Goal: Task Accomplishment & Management: Manage account settings

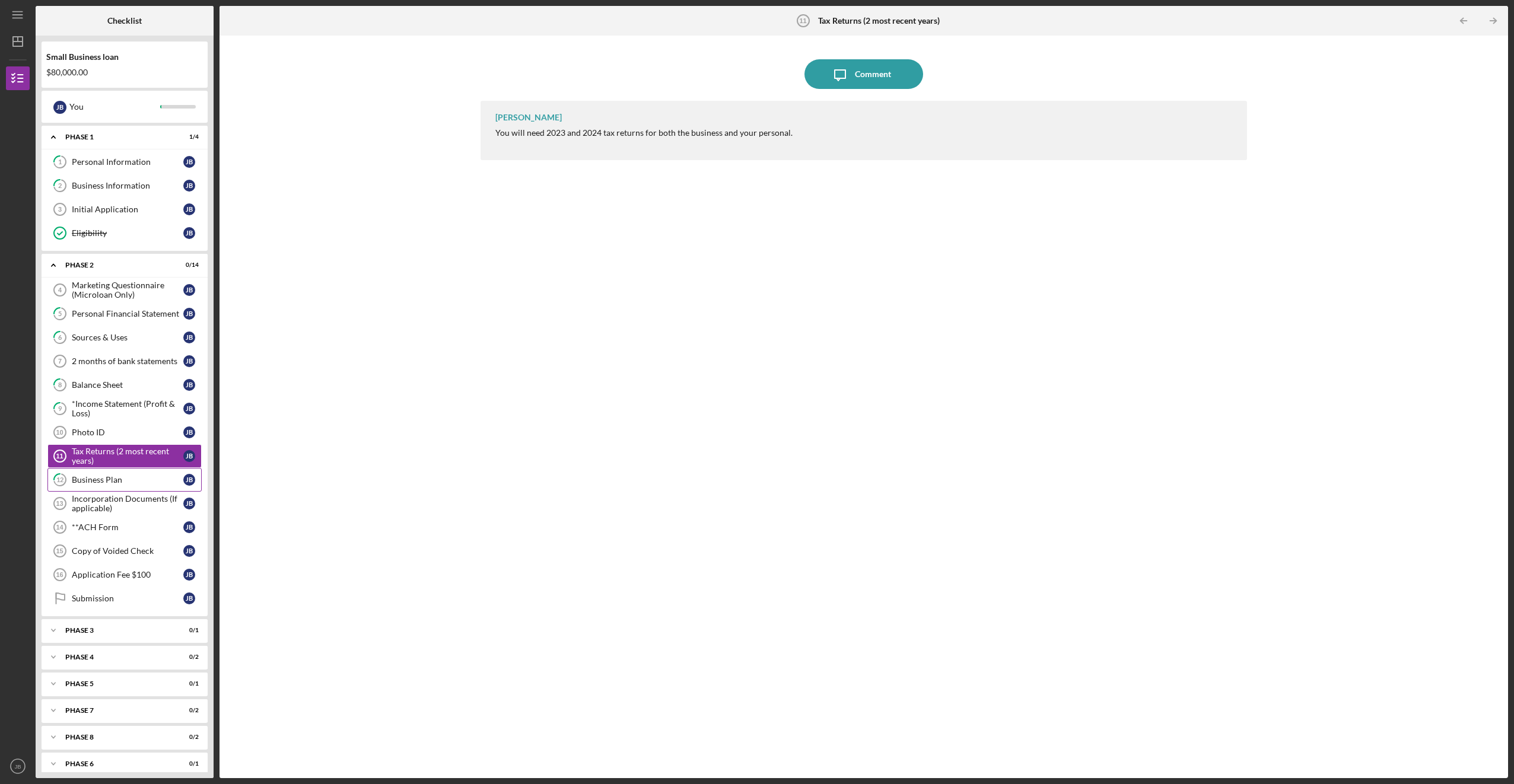
click at [143, 477] on div "Business Plan" at bounding box center [127, 479] width 112 height 10
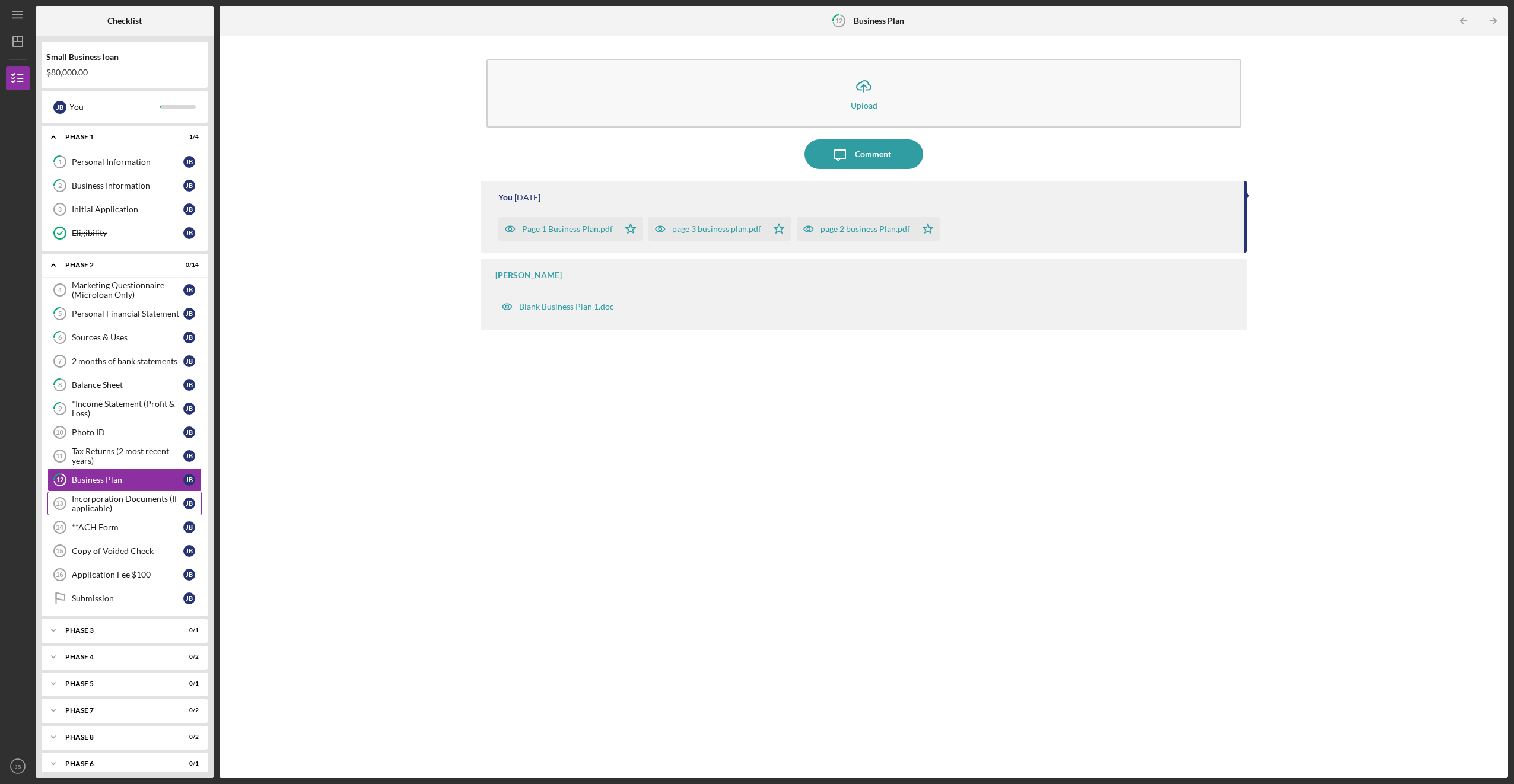
click at [142, 508] on div "Incorporation Documents (If applicable)" at bounding box center [127, 504] width 112 height 19
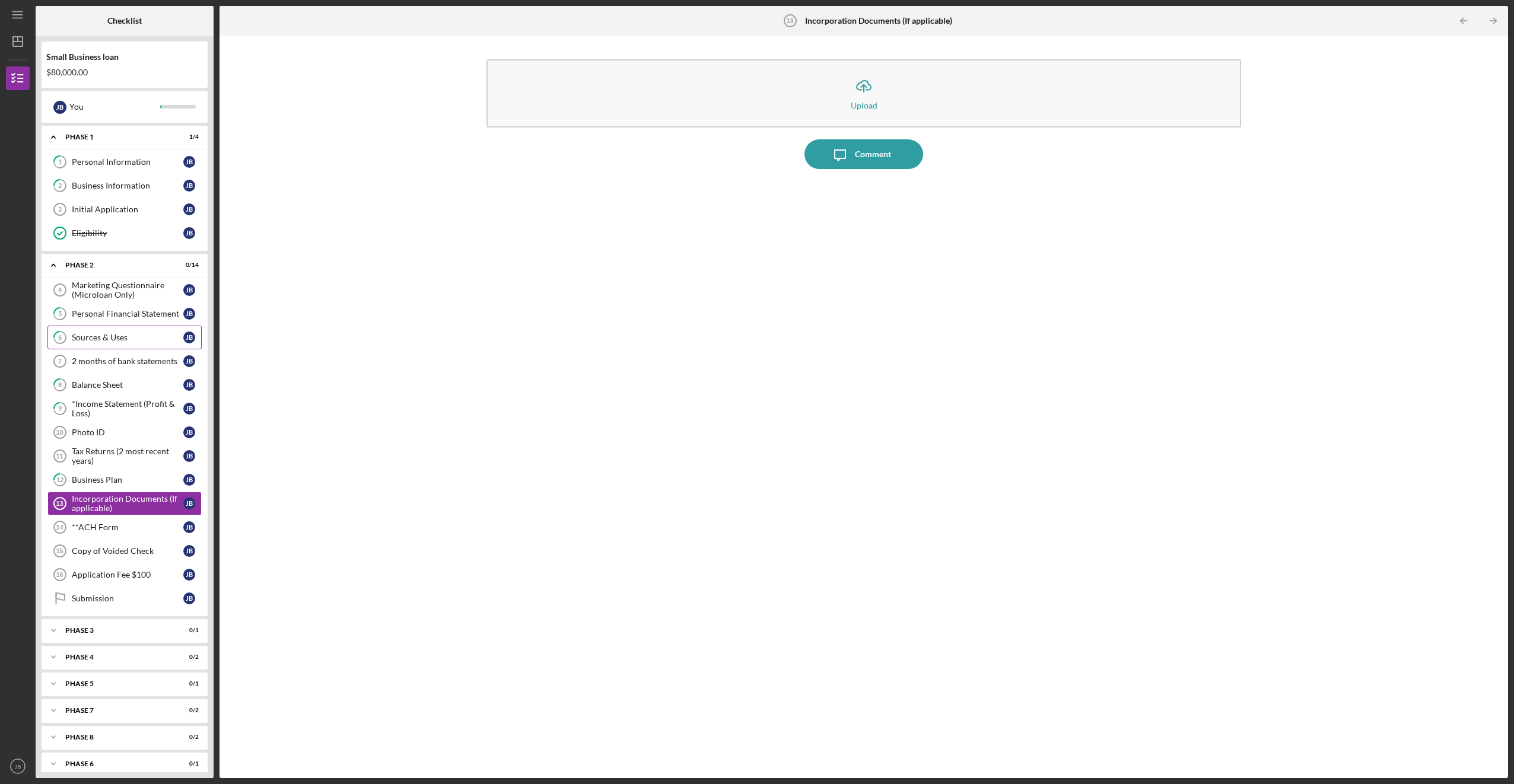
click at [95, 337] on div "Sources & Uses" at bounding box center [127, 337] width 112 height 10
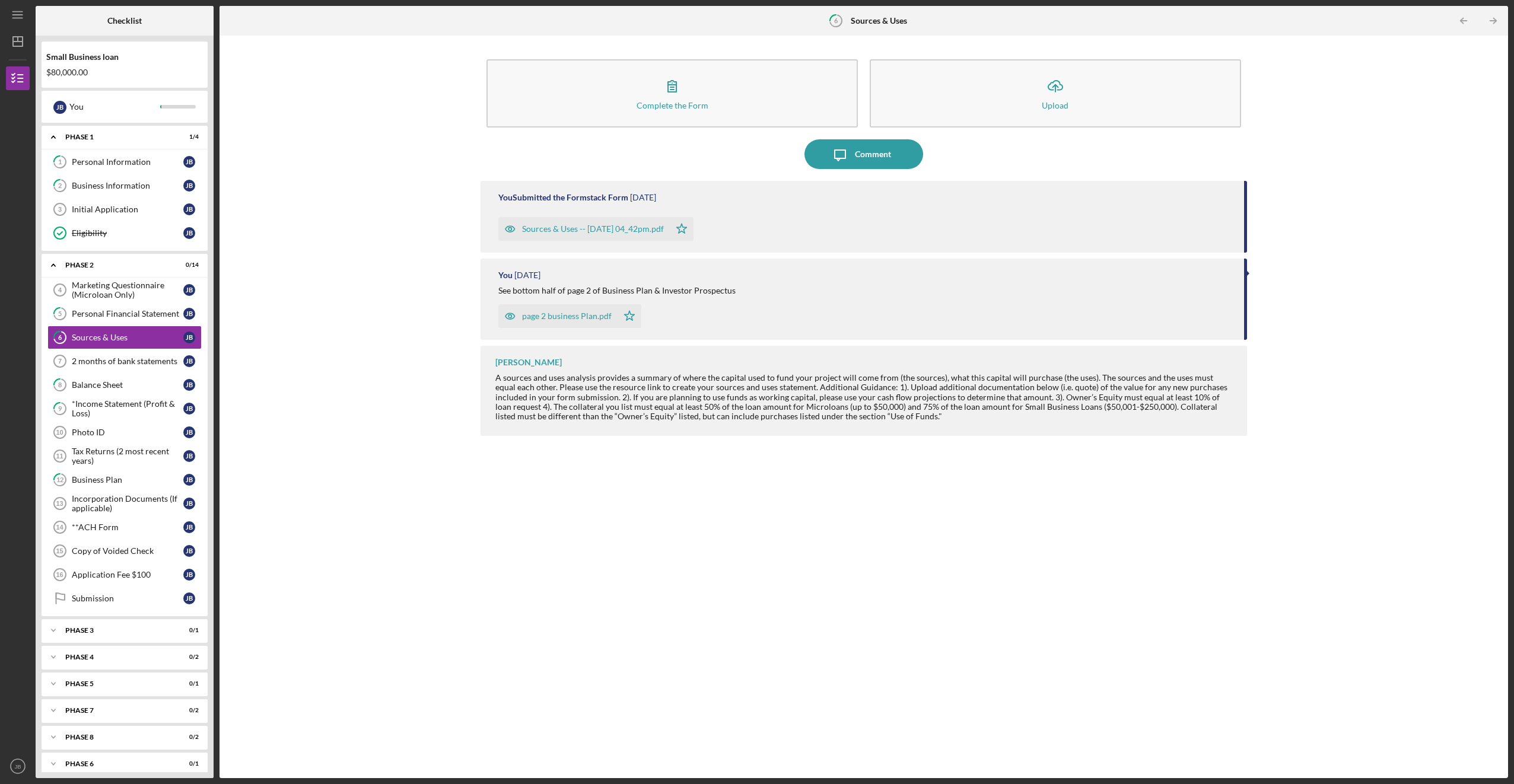
click at [544, 225] on div "Sources & Uses -- [DATE] 04_42pm.pdf" at bounding box center [593, 229] width 142 height 10
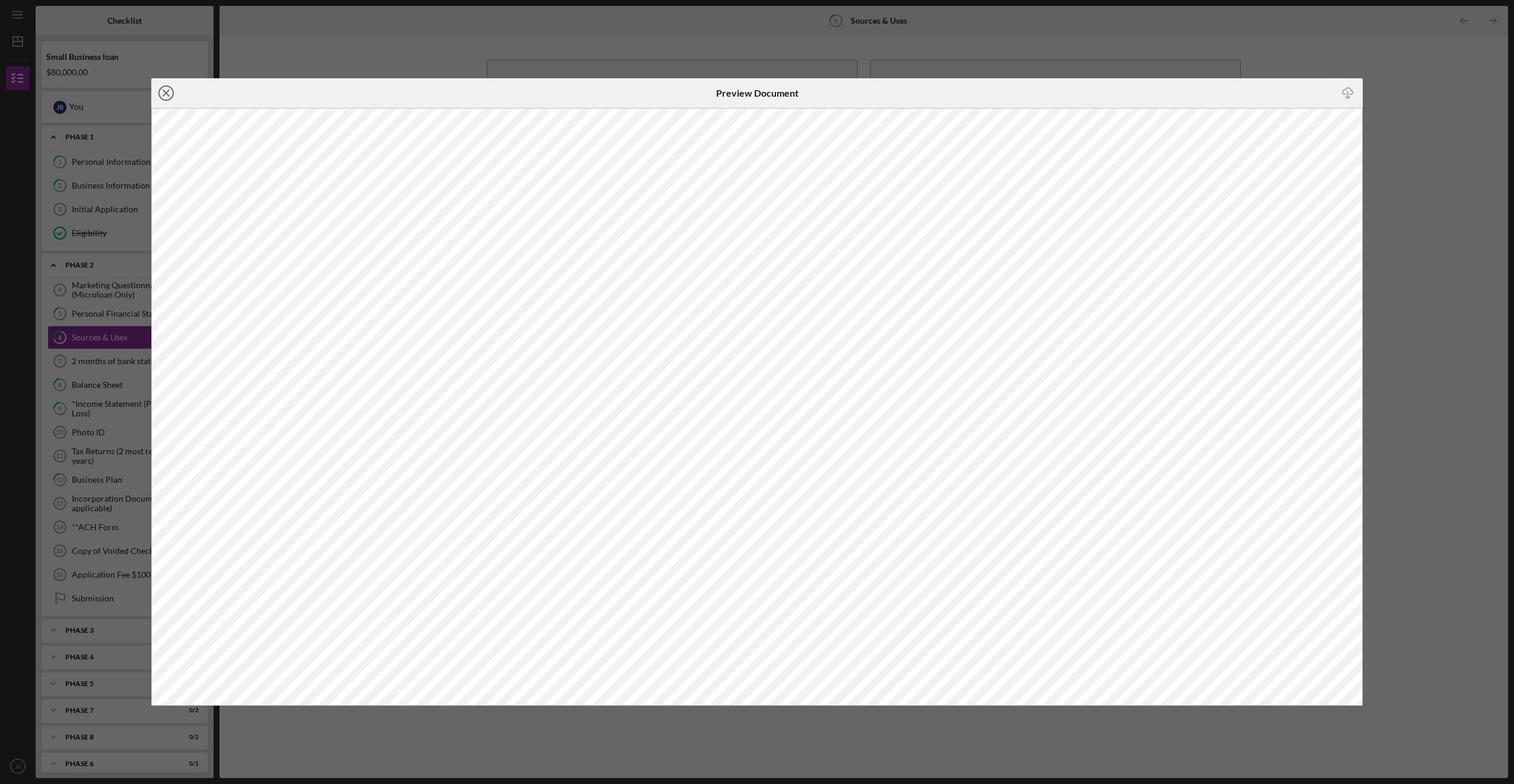
click at [170, 91] on icon "Icon/Close" at bounding box center [166, 93] width 30 height 30
